Goal: Information Seeking & Learning: Learn about a topic

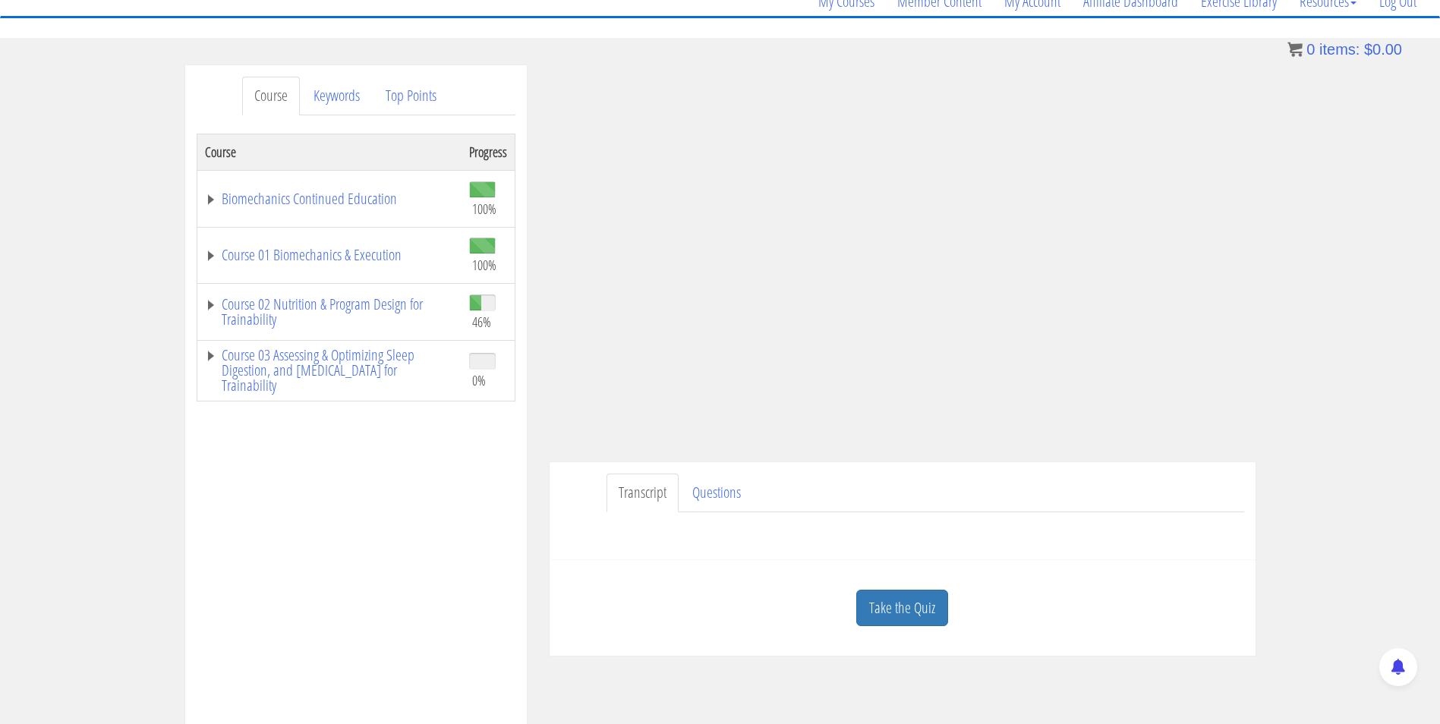
scroll to position [131, 0]
click at [904, 617] on link "Take the Quiz" at bounding box center [902, 610] width 92 height 37
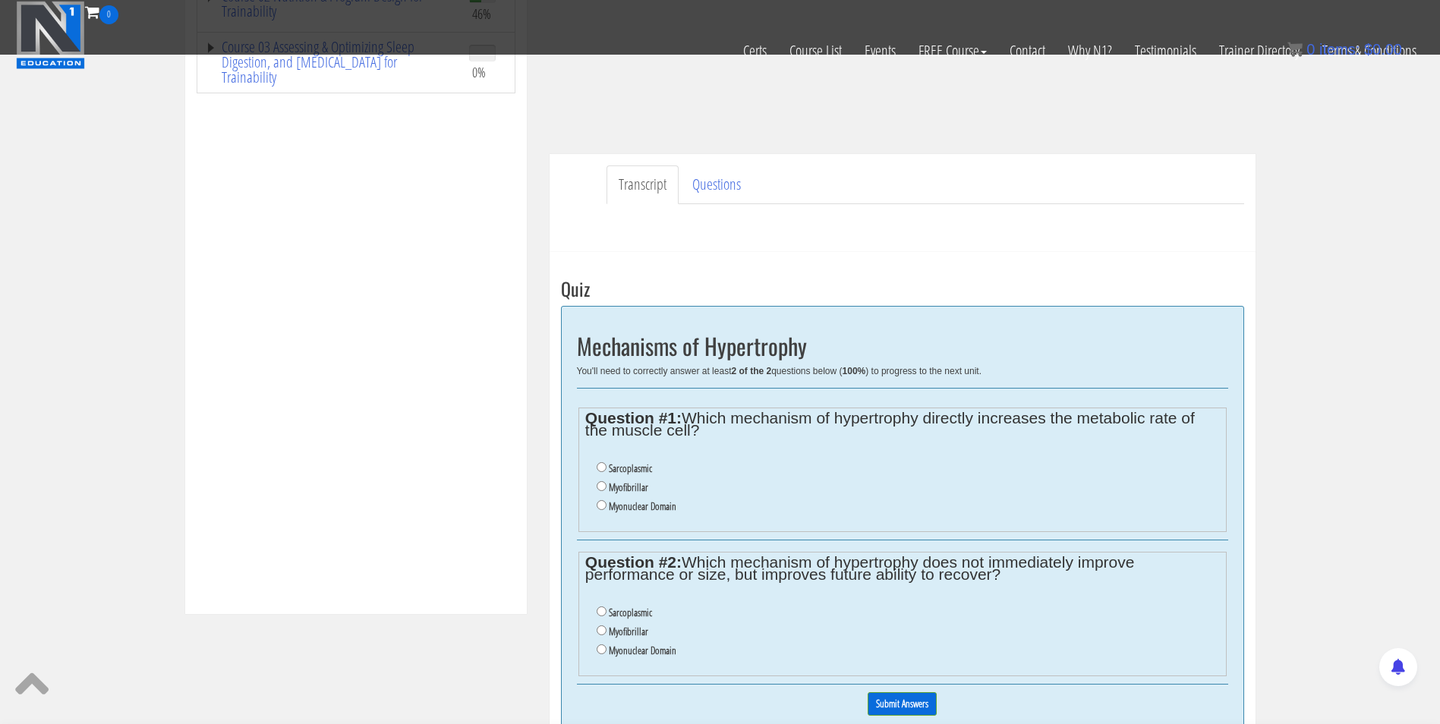
scroll to position [345, 0]
click at [604, 484] on input "Myofibrillar" at bounding box center [602, 488] width 10 height 10
radio input "true"
click at [599, 616] on input "Sarcoplasmic" at bounding box center [602, 613] width 10 height 10
radio input "true"
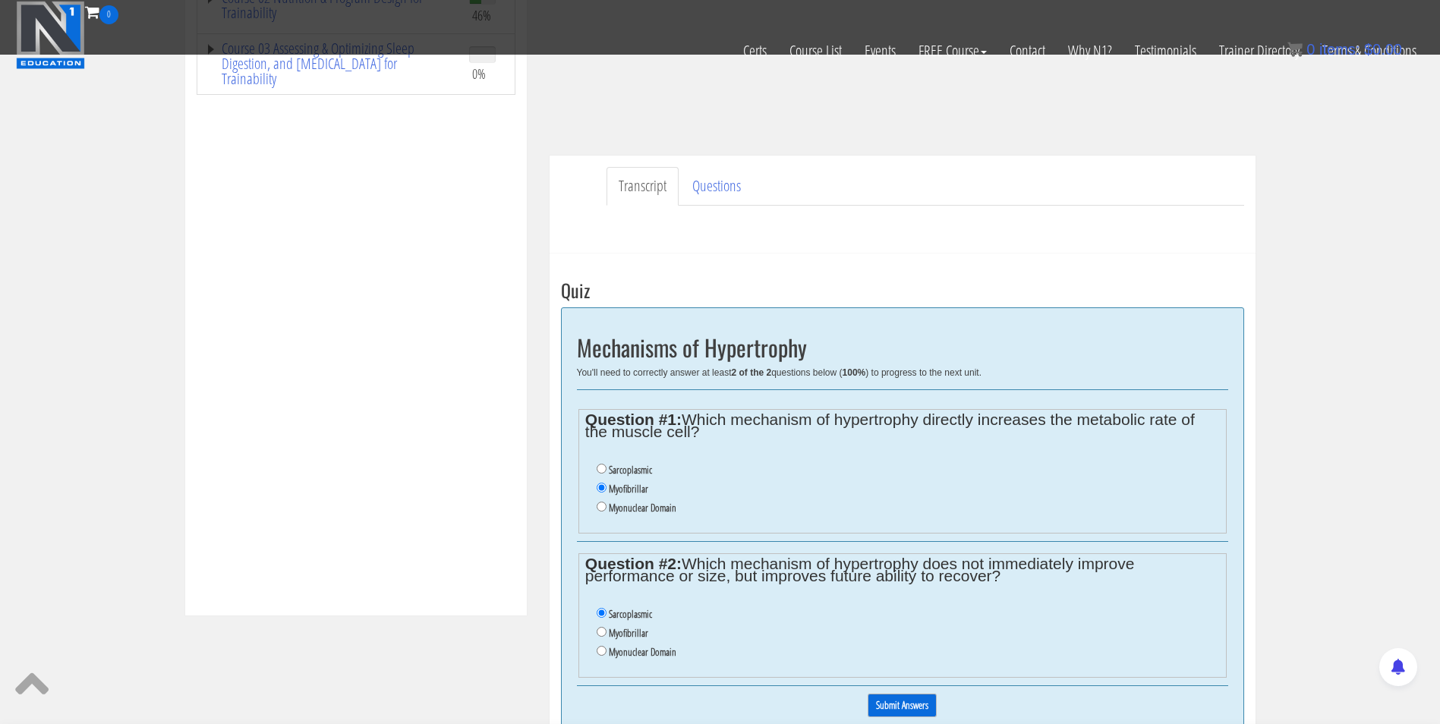
click at [906, 701] on input "Submit Answers" at bounding box center [902, 706] width 69 height 24
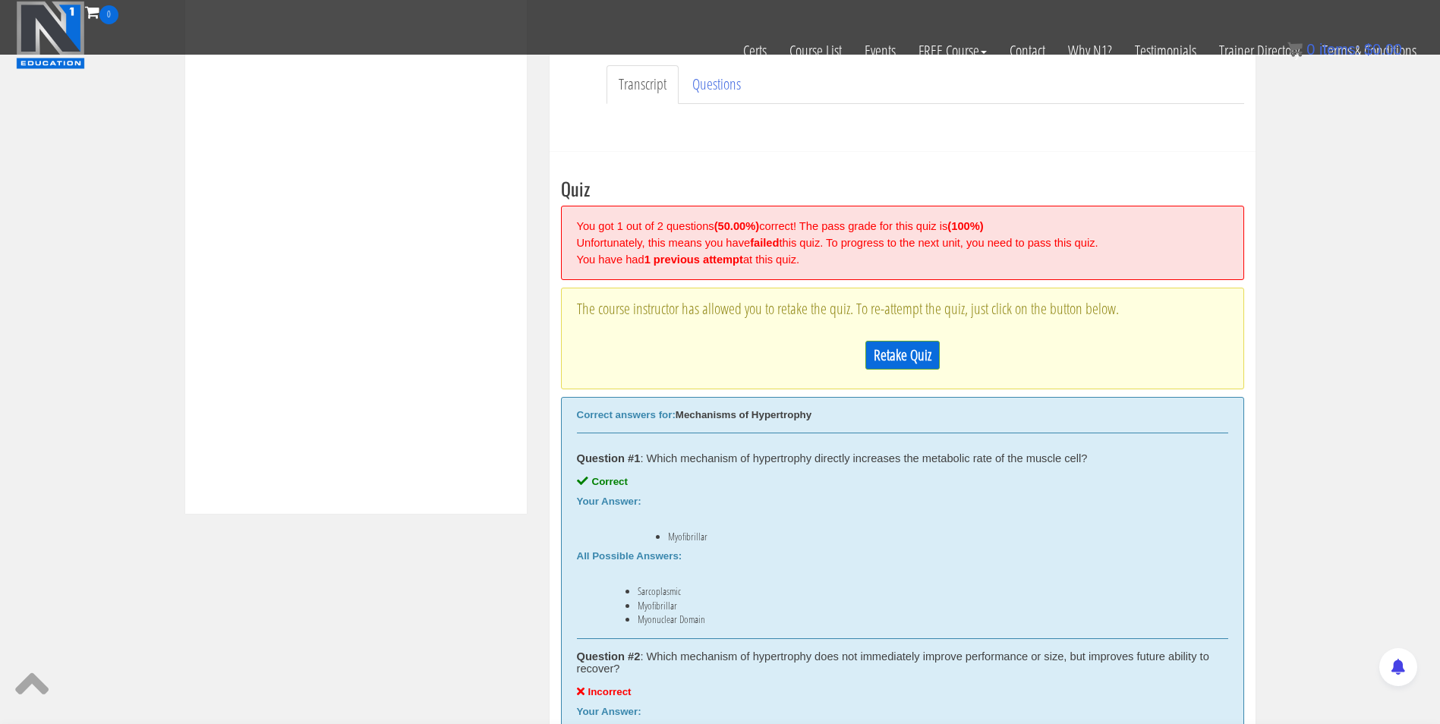
scroll to position [446, 0]
click at [899, 350] on link "Retake Quiz" at bounding box center [902, 356] width 74 height 29
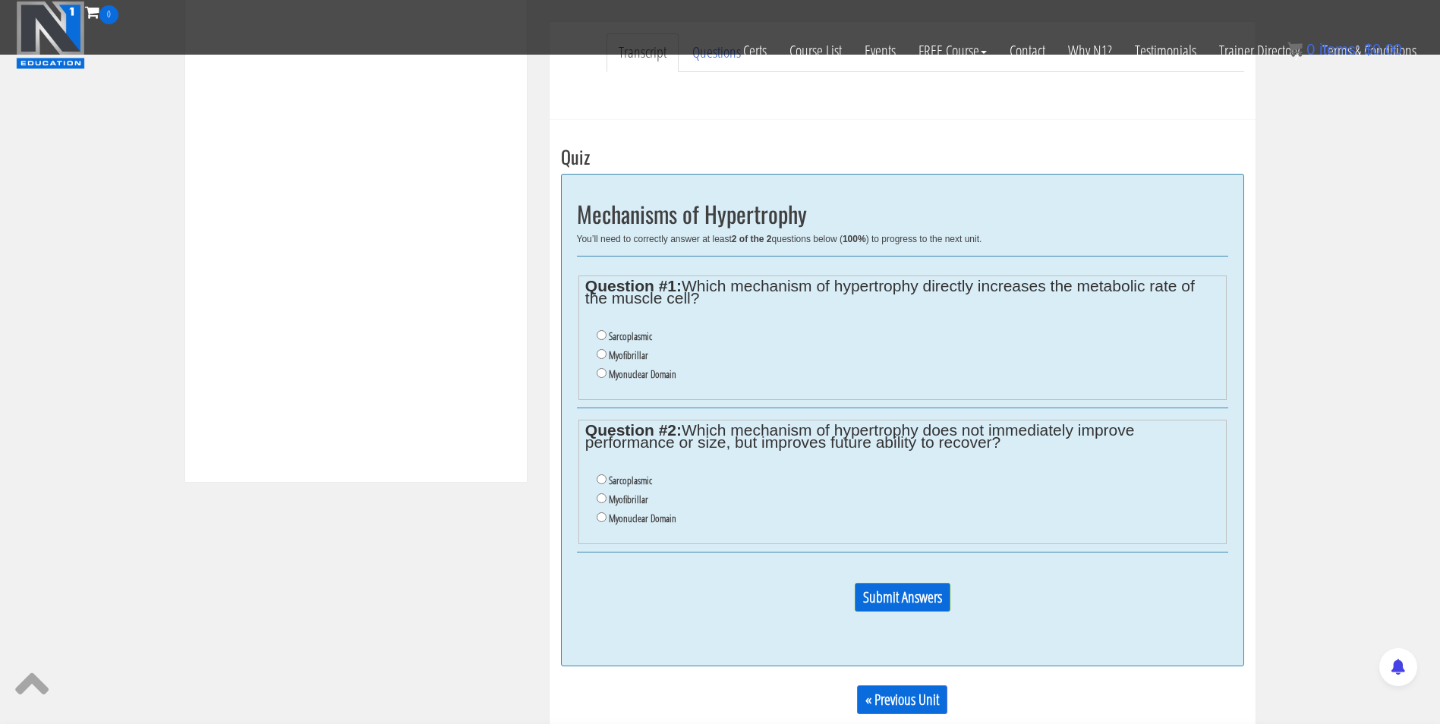
scroll to position [477, 0]
click at [600, 342] on input "Sarcoplasmic" at bounding box center [602, 337] width 10 height 10
radio input "true"
click at [597, 519] on input "Myonuclear Domain" at bounding box center [602, 519] width 10 height 10
radio input "true"
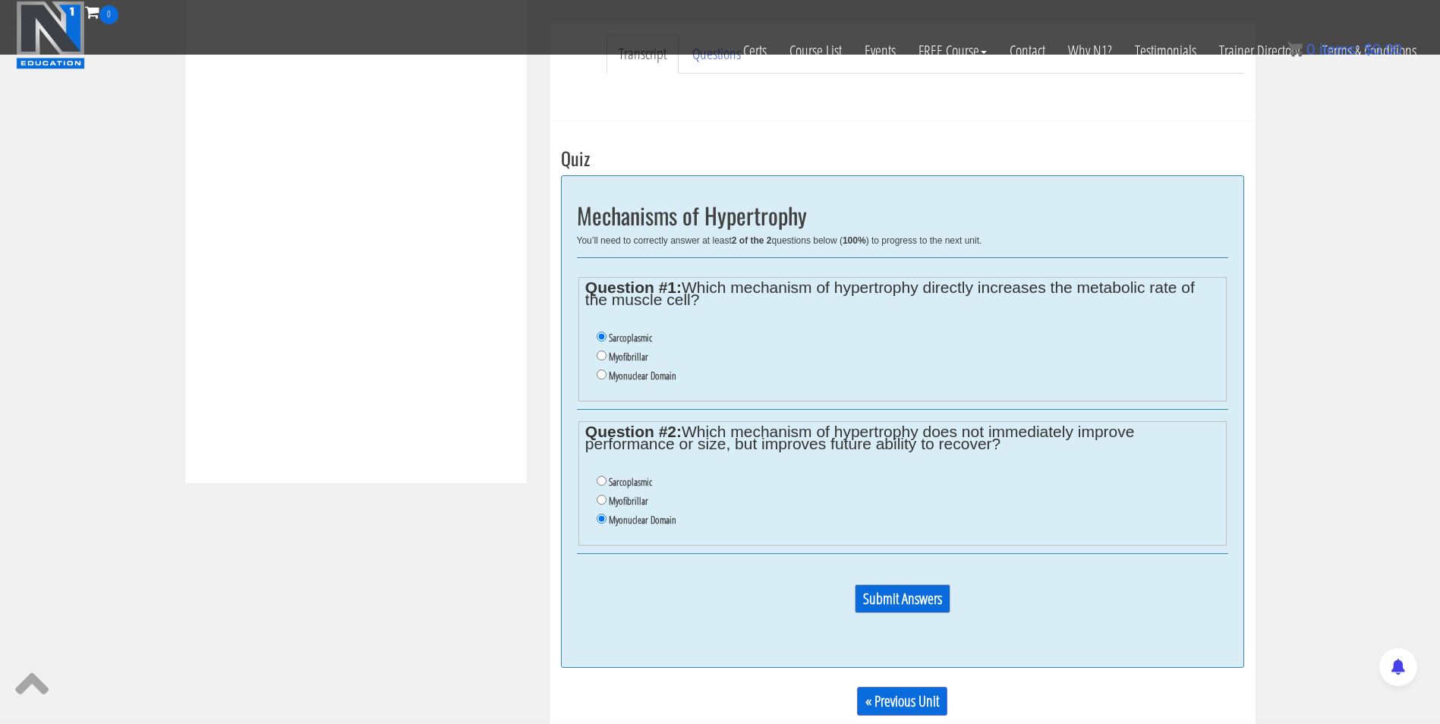
click at [907, 607] on input "Submit Answers" at bounding box center [903, 599] width 96 height 29
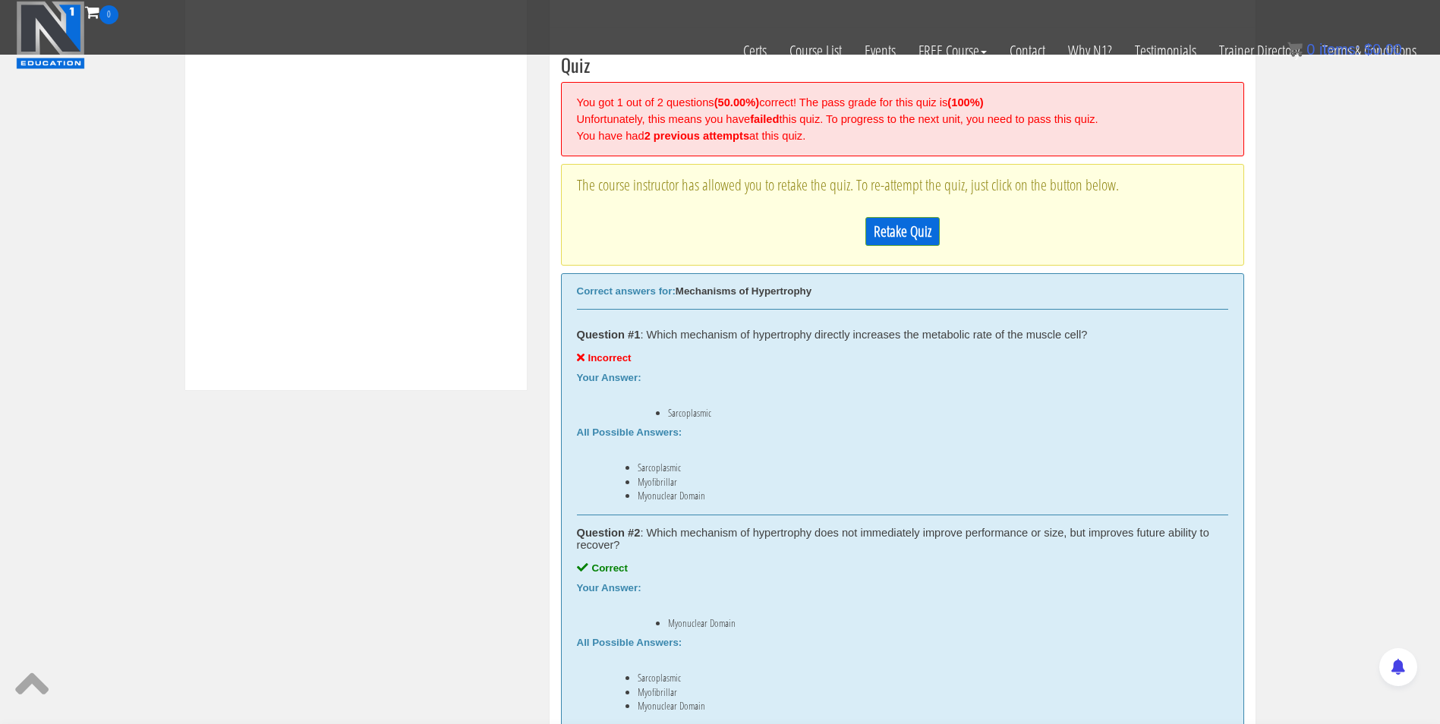
scroll to position [568, 0]
click at [893, 240] on link "Retake Quiz" at bounding box center [902, 233] width 74 height 29
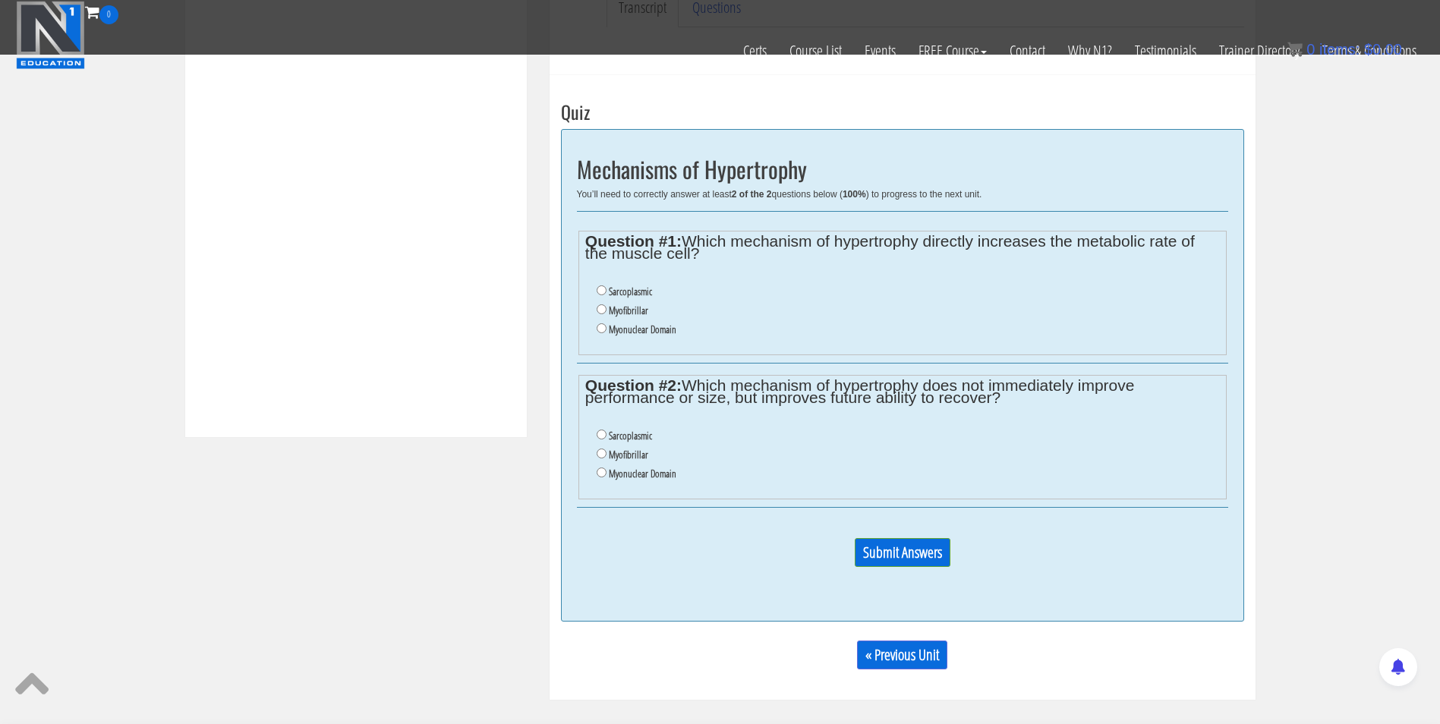
scroll to position [522, 0]
click at [599, 307] on input "Myofibrillar" at bounding box center [602, 310] width 10 height 10
radio input "true"
click at [598, 471] on input "Myonuclear Domain" at bounding box center [602, 473] width 10 height 10
radio input "true"
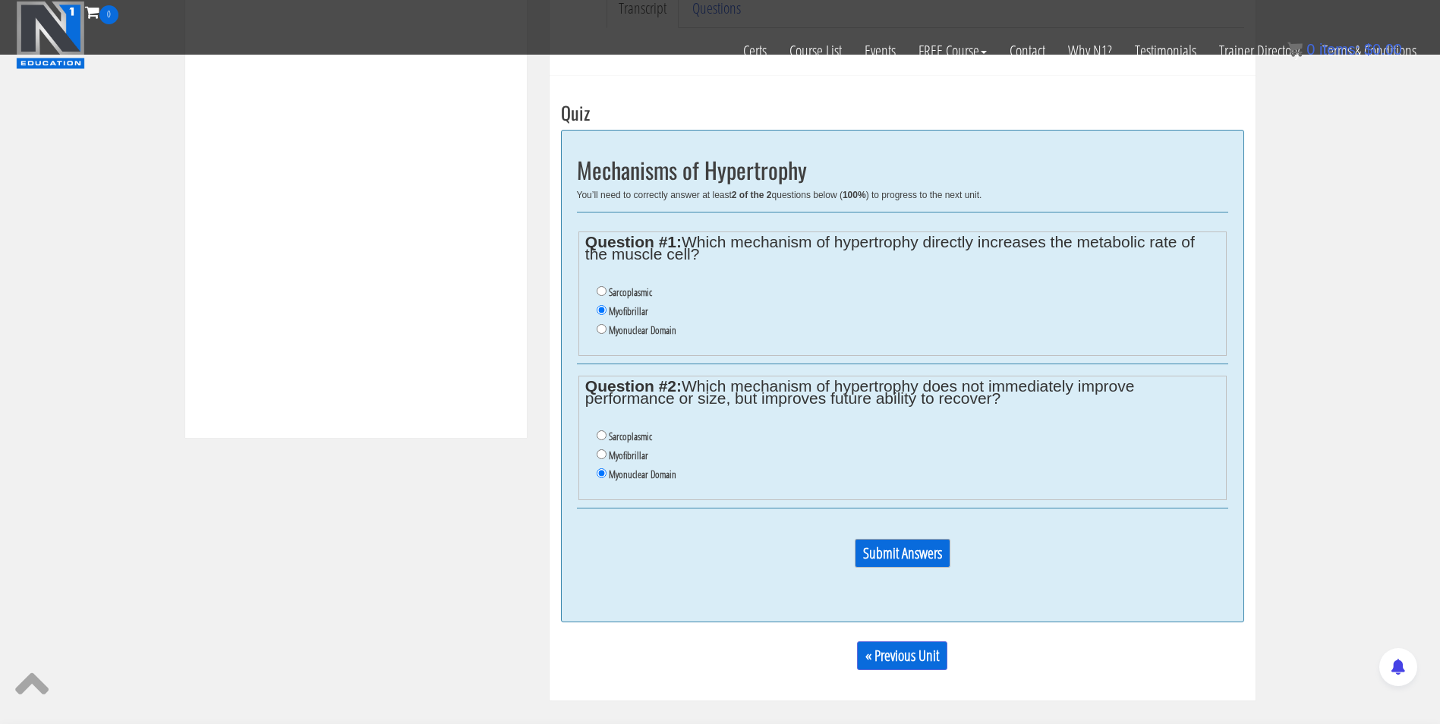
click at [916, 559] on input "Submit Answers" at bounding box center [903, 553] width 96 height 29
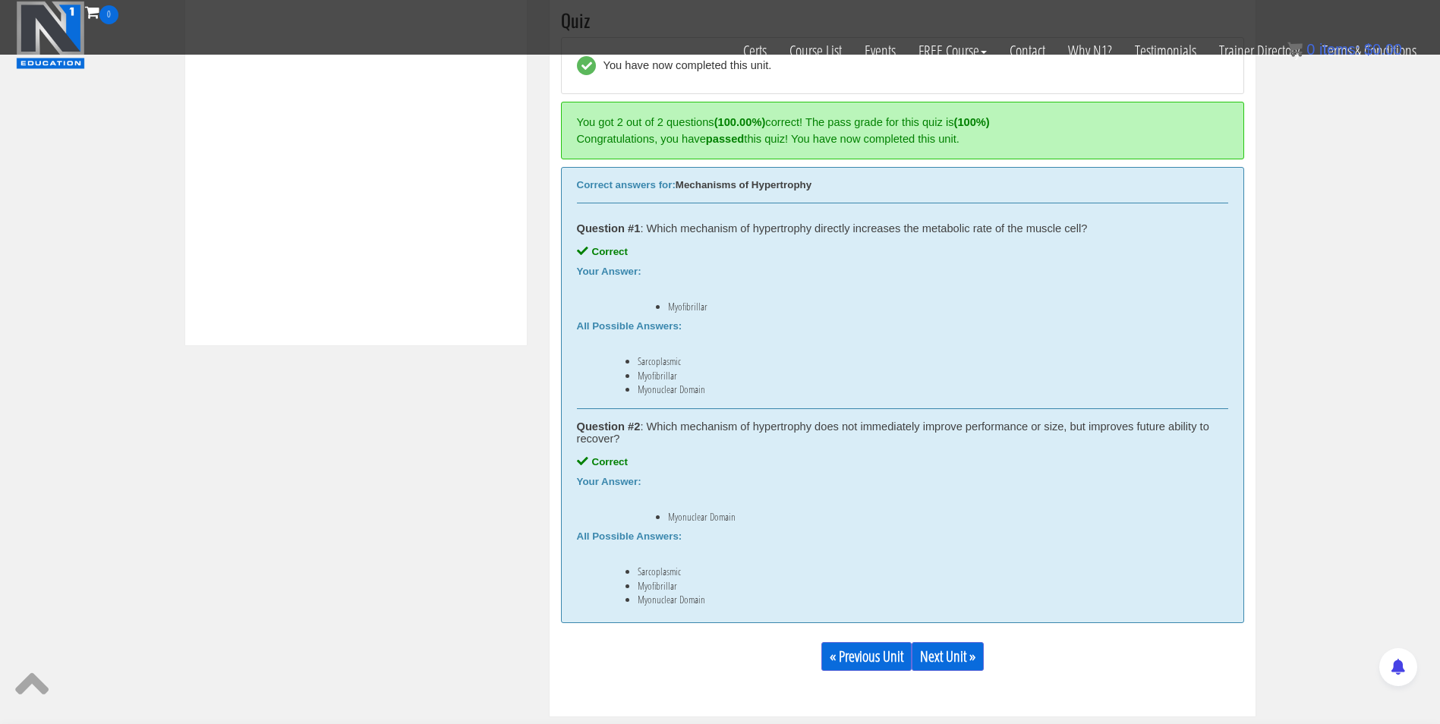
scroll to position [617, 0]
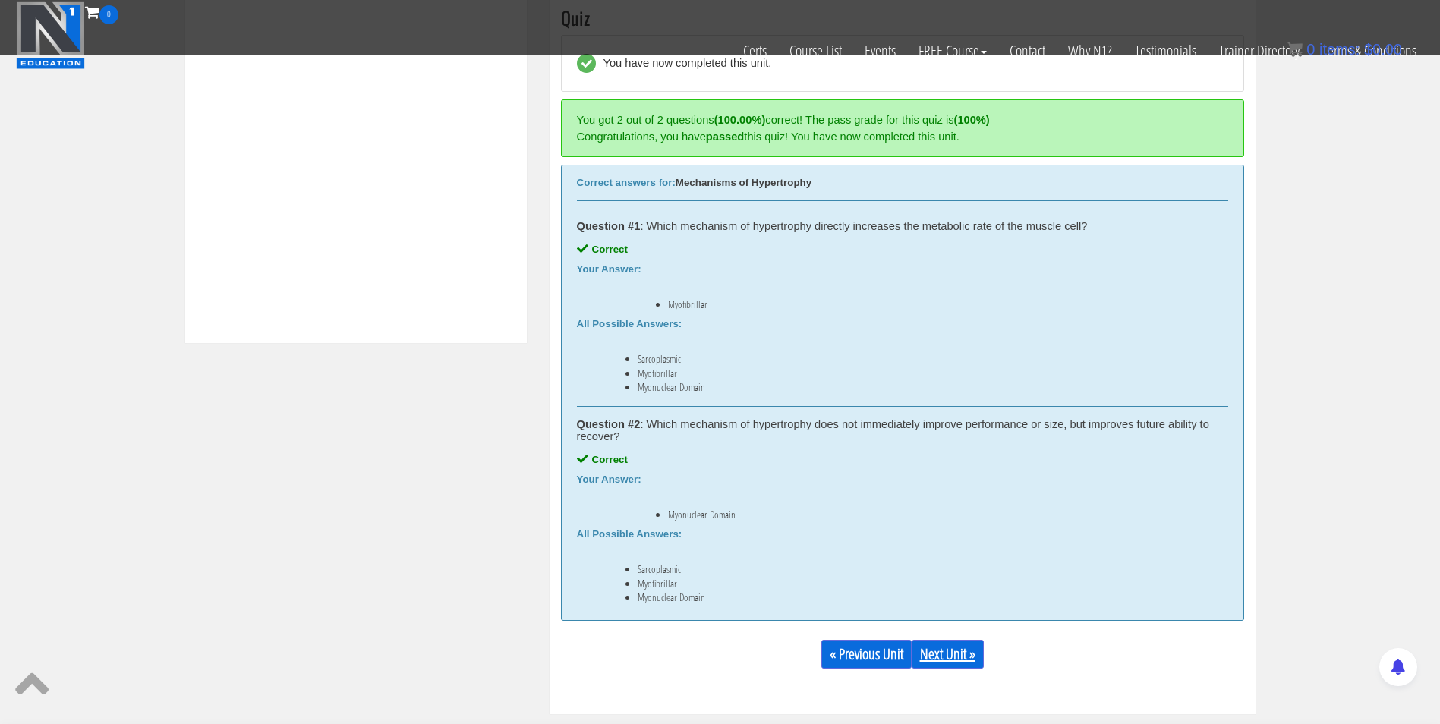
click at [966, 652] on link "Next Unit »" at bounding box center [948, 654] width 72 height 29
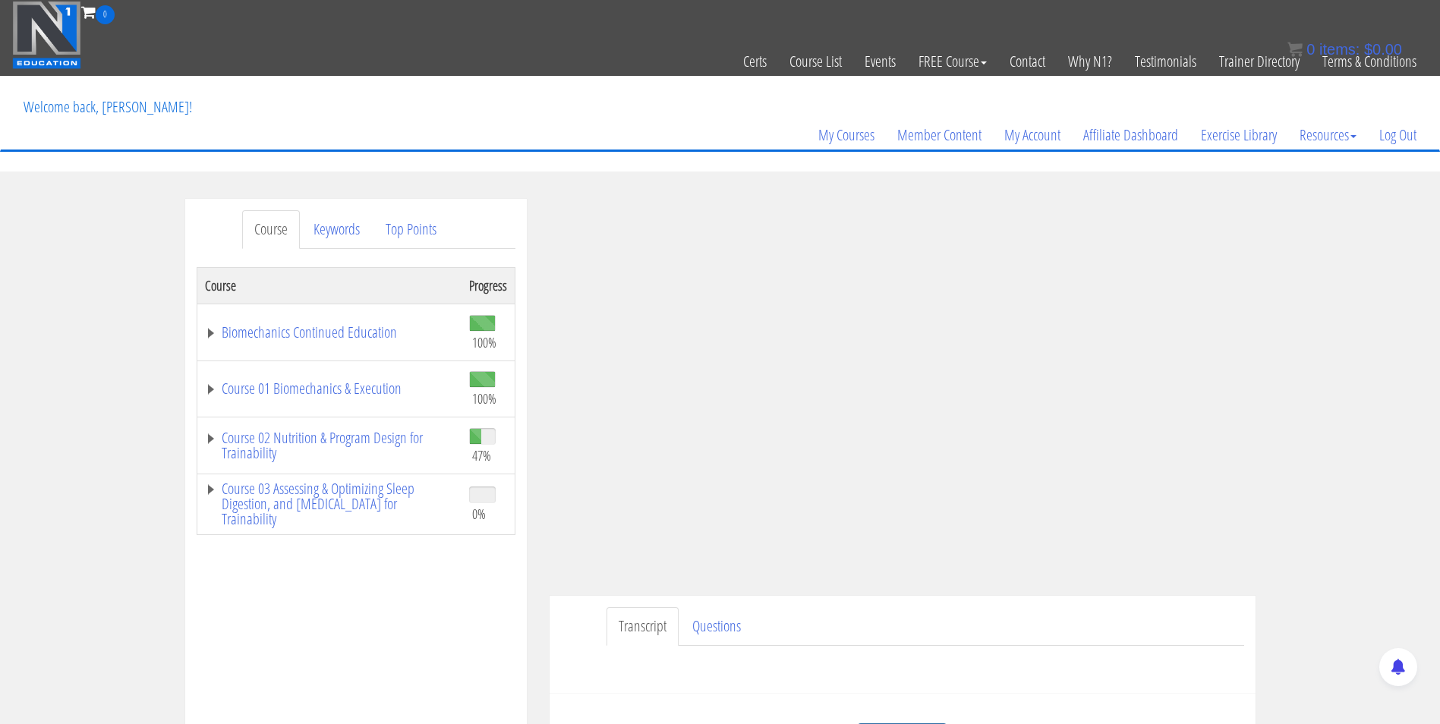
scroll to position [100, 0]
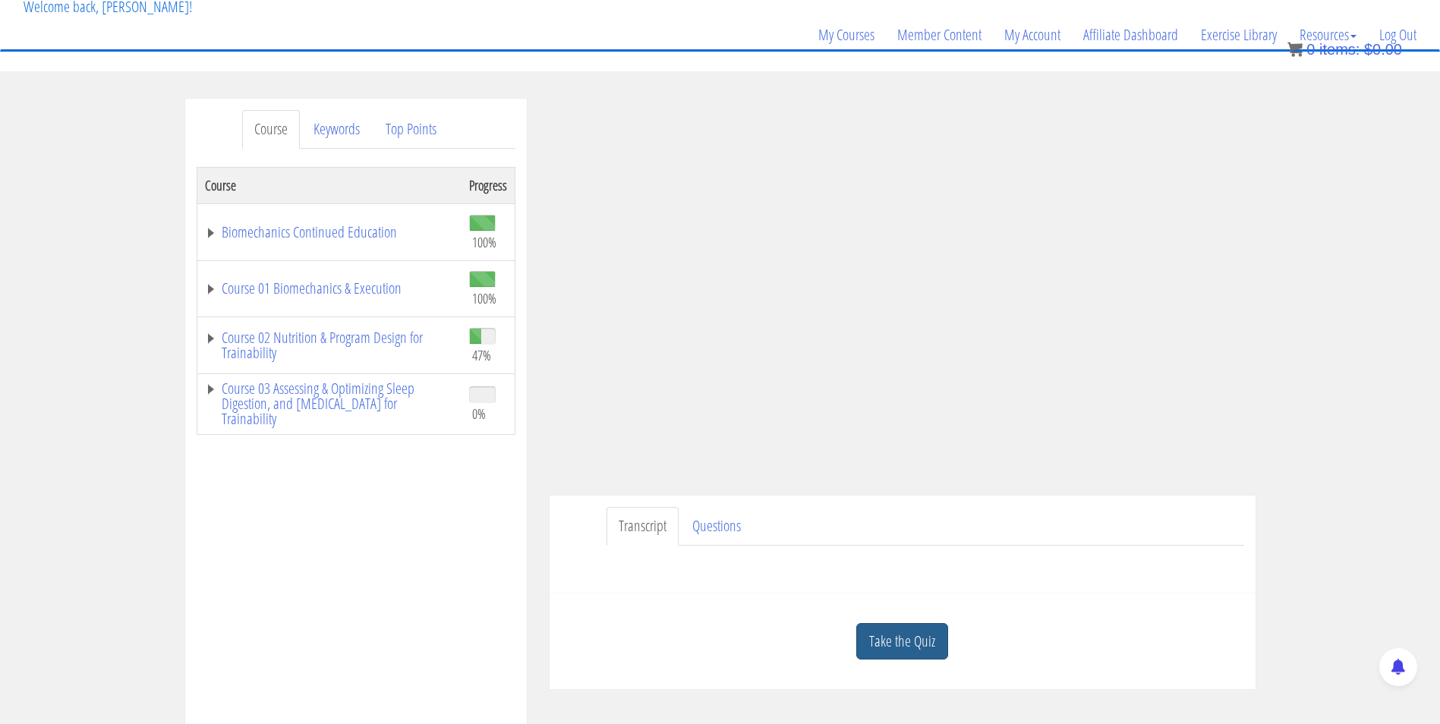
click at [913, 657] on link "Take the Quiz" at bounding box center [902, 641] width 92 height 37
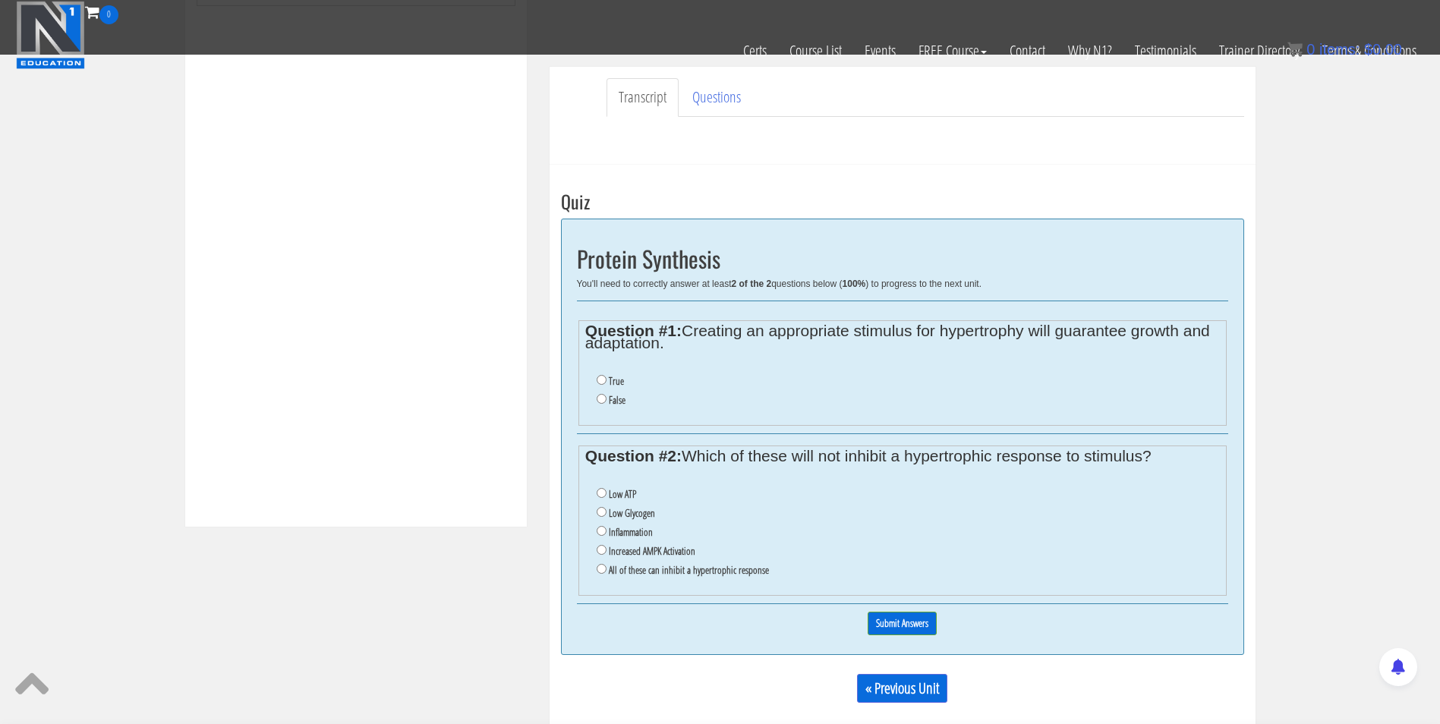
scroll to position [433, 0]
click at [598, 401] on input "False" at bounding box center [602, 400] width 10 height 10
radio input "true"
click at [603, 497] on input "Low ATP" at bounding box center [602, 494] width 10 height 10
radio input "true"
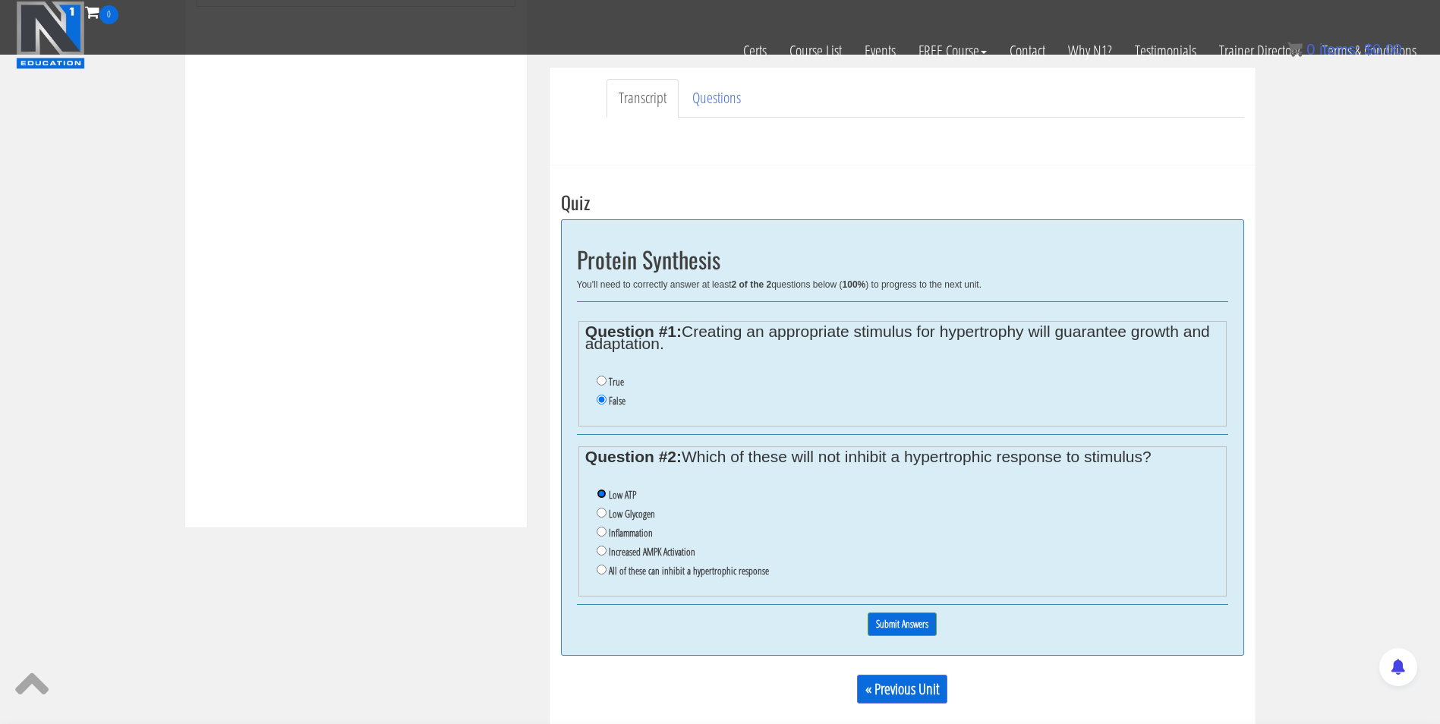
click at [603, 497] on input "Low ATP" at bounding box center [602, 494] width 10 height 10
click at [600, 515] on input "Low Glycogen" at bounding box center [602, 513] width 10 height 10
radio input "true"
click at [603, 534] on input "Inflammation" at bounding box center [602, 532] width 10 height 10
radio input "true"
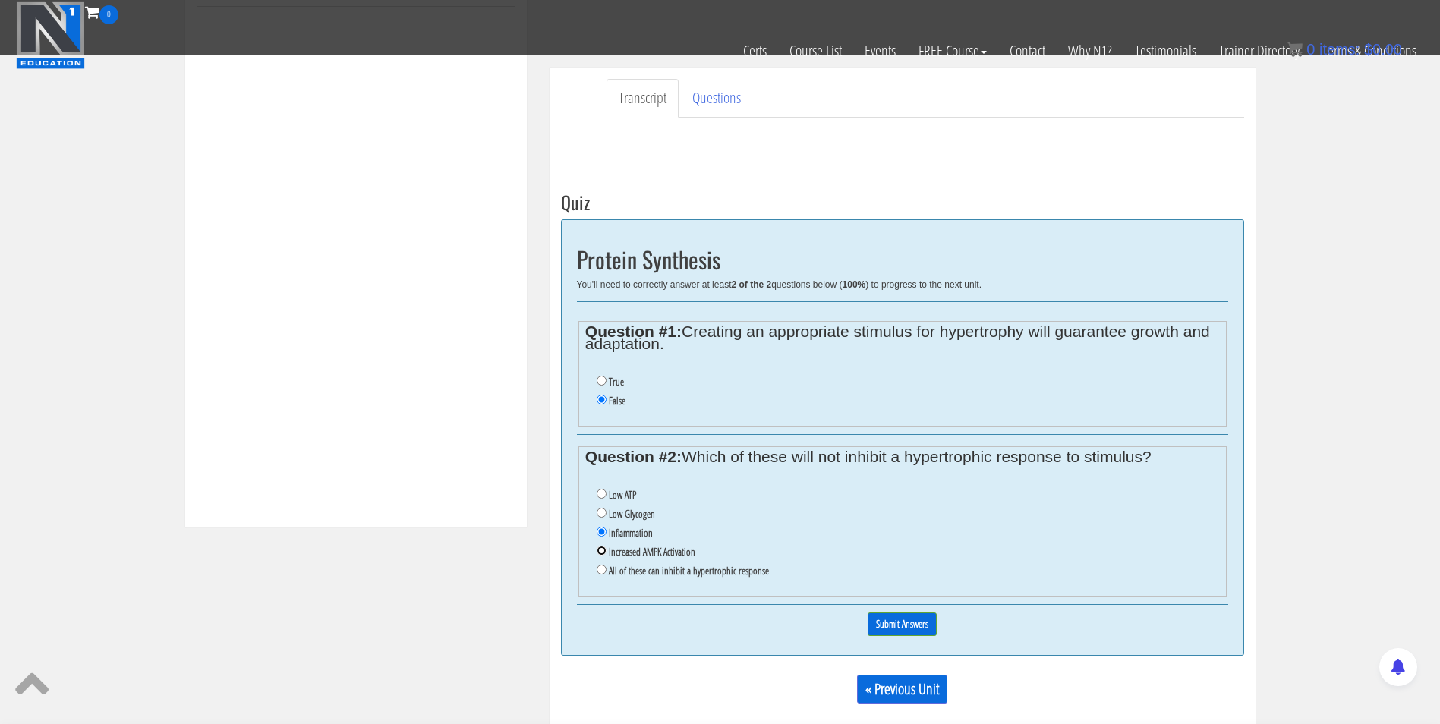
click at [603, 550] on input "Increased AMPK Activation" at bounding box center [602, 551] width 10 height 10
radio input "true"
click at [603, 568] on input "All of these can inhibit a hypertrophic response" at bounding box center [602, 570] width 10 height 10
radio input "true"
click at [895, 623] on input "Submit Answers" at bounding box center [902, 625] width 69 height 24
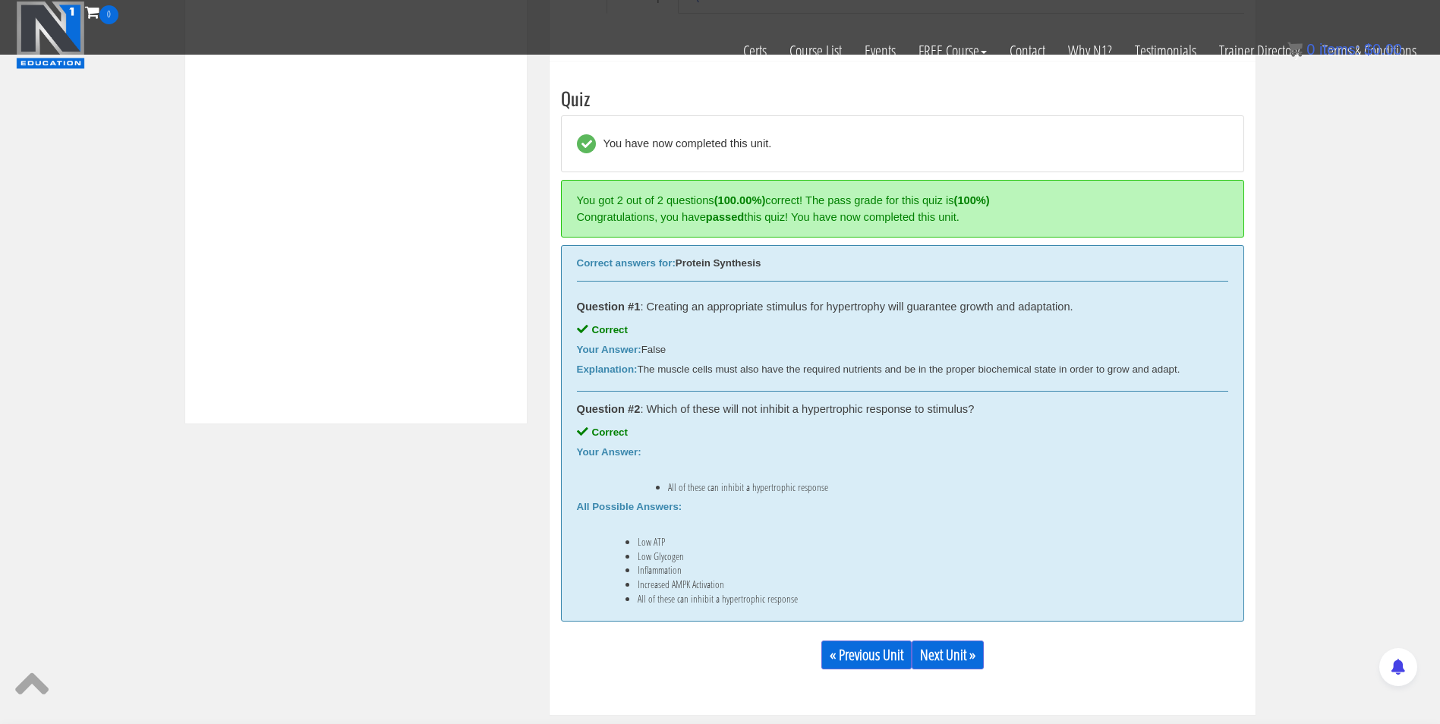
scroll to position [576, 0]
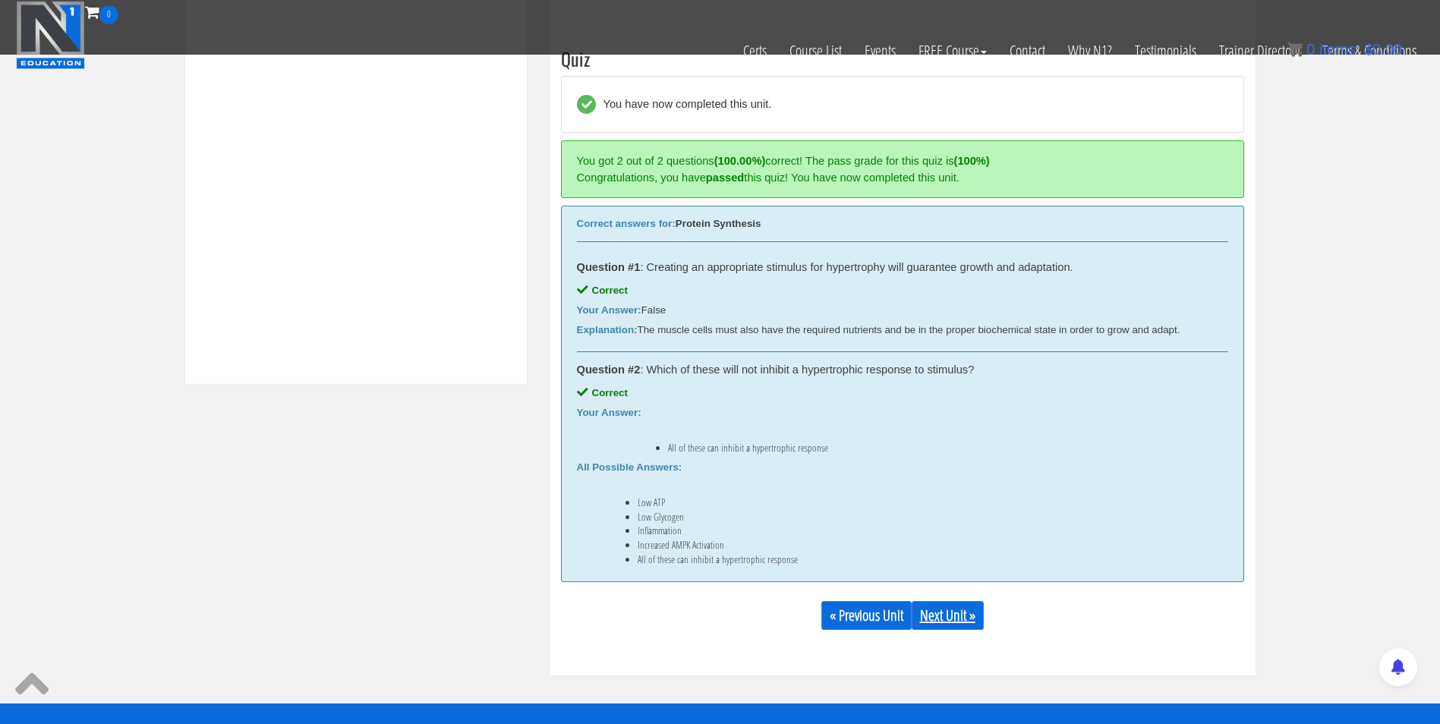
click at [953, 613] on link "Next Unit »" at bounding box center [948, 615] width 72 height 29
